Goal: Task Accomplishment & Management: Complete application form

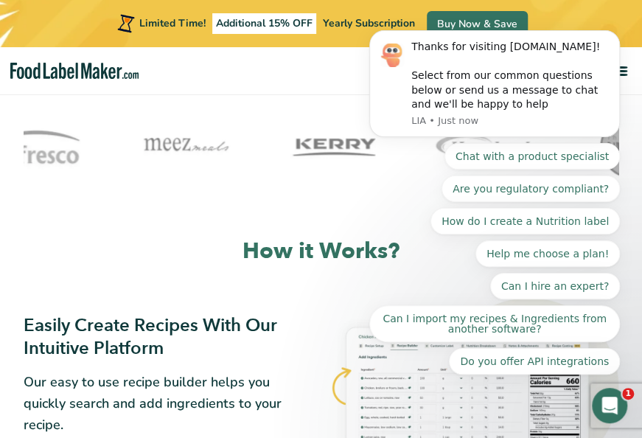
scroll to position [442, 0]
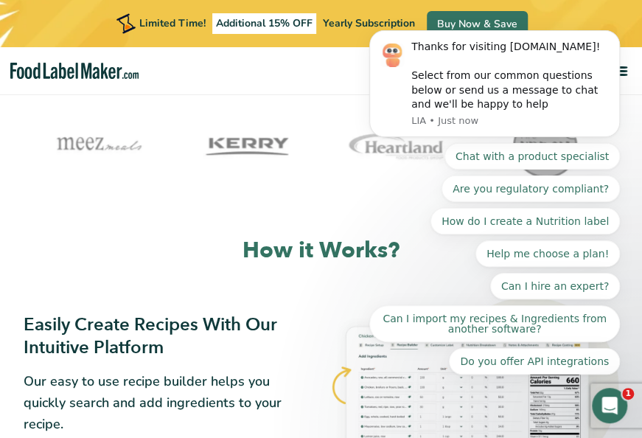
scroll to position [74, 0]
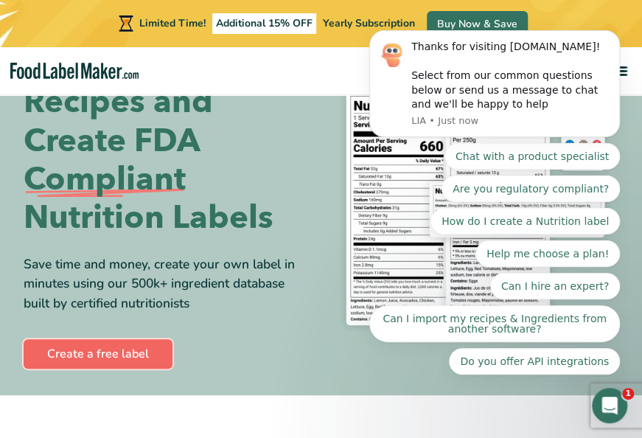
click at [94, 361] on link "Create a free label" at bounding box center [98, 353] width 149 height 29
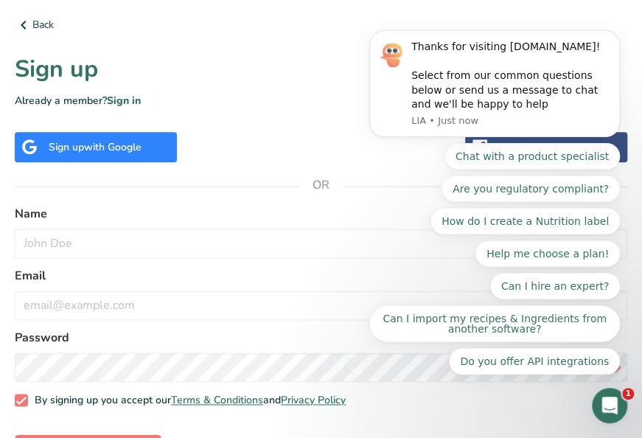
scroll to position [538, 0]
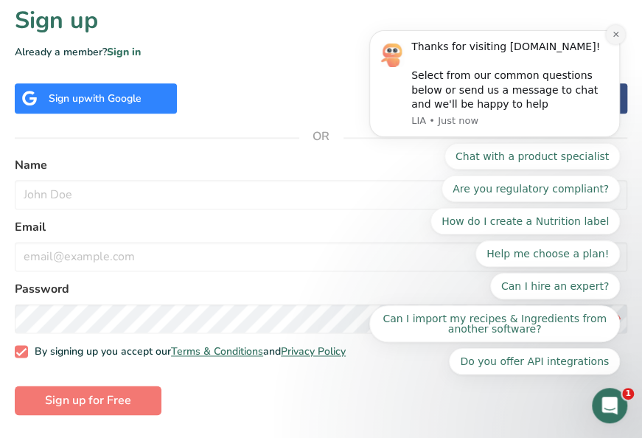
click at [622, 44] on button "Dismiss notification" at bounding box center [615, 34] width 19 height 19
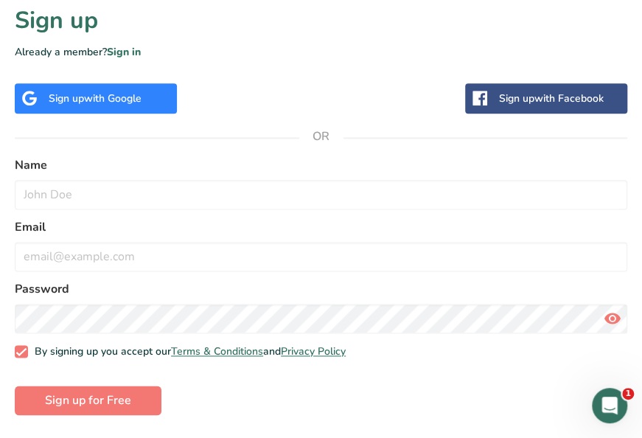
click at [142, 99] on span "with Google" at bounding box center [113, 98] width 58 height 14
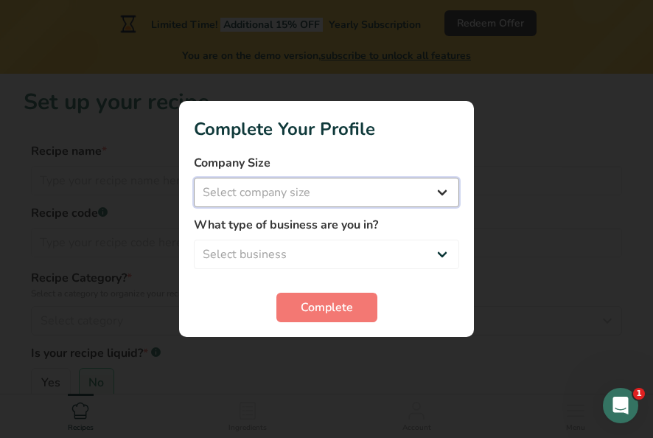
click at [441, 198] on select "Select company size Fewer than 10 Employees 10 to 50 Employees 51 to 500 Employ…" at bounding box center [326, 192] width 265 height 29
select select "1"
click at [194, 178] on select "Select company size Fewer than 10 Employees 10 to 50 Employees 51 to 500 Employ…" at bounding box center [326, 192] width 265 height 29
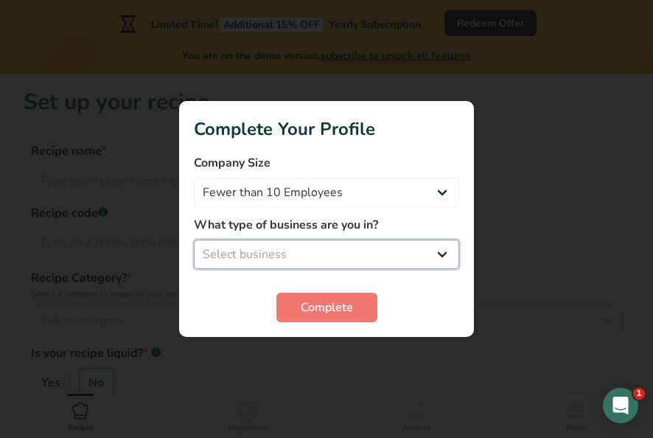
click at [324, 247] on select "Select business Packaged Food Manufacturer Restaurant & Cafe Bakery Meal Plans …" at bounding box center [326, 254] width 265 height 29
select select "1"
click at [194, 240] on select "Select business Packaged Food Manufacturer Restaurant & Cafe Bakery Meal Plans …" at bounding box center [326, 254] width 265 height 29
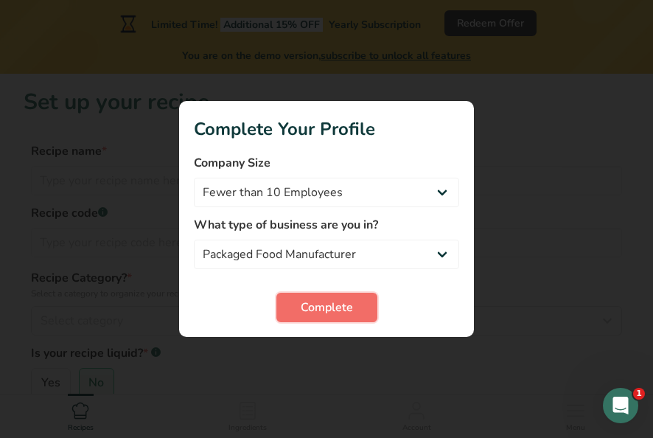
click at [323, 307] on span "Complete" at bounding box center [327, 308] width 52 height 18
